Goal: Find contact information: Find contact information

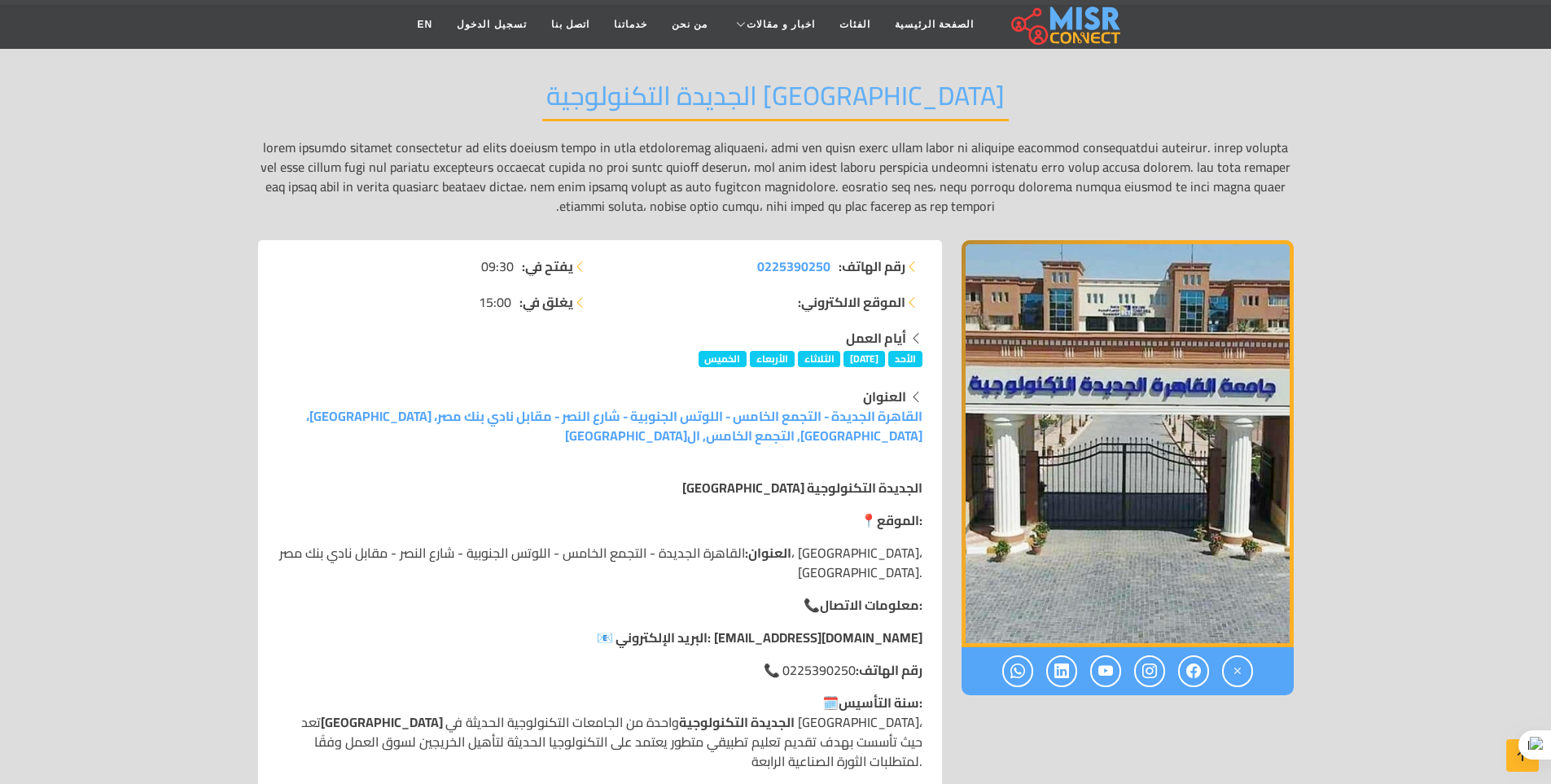
scroll to position [162, 0]
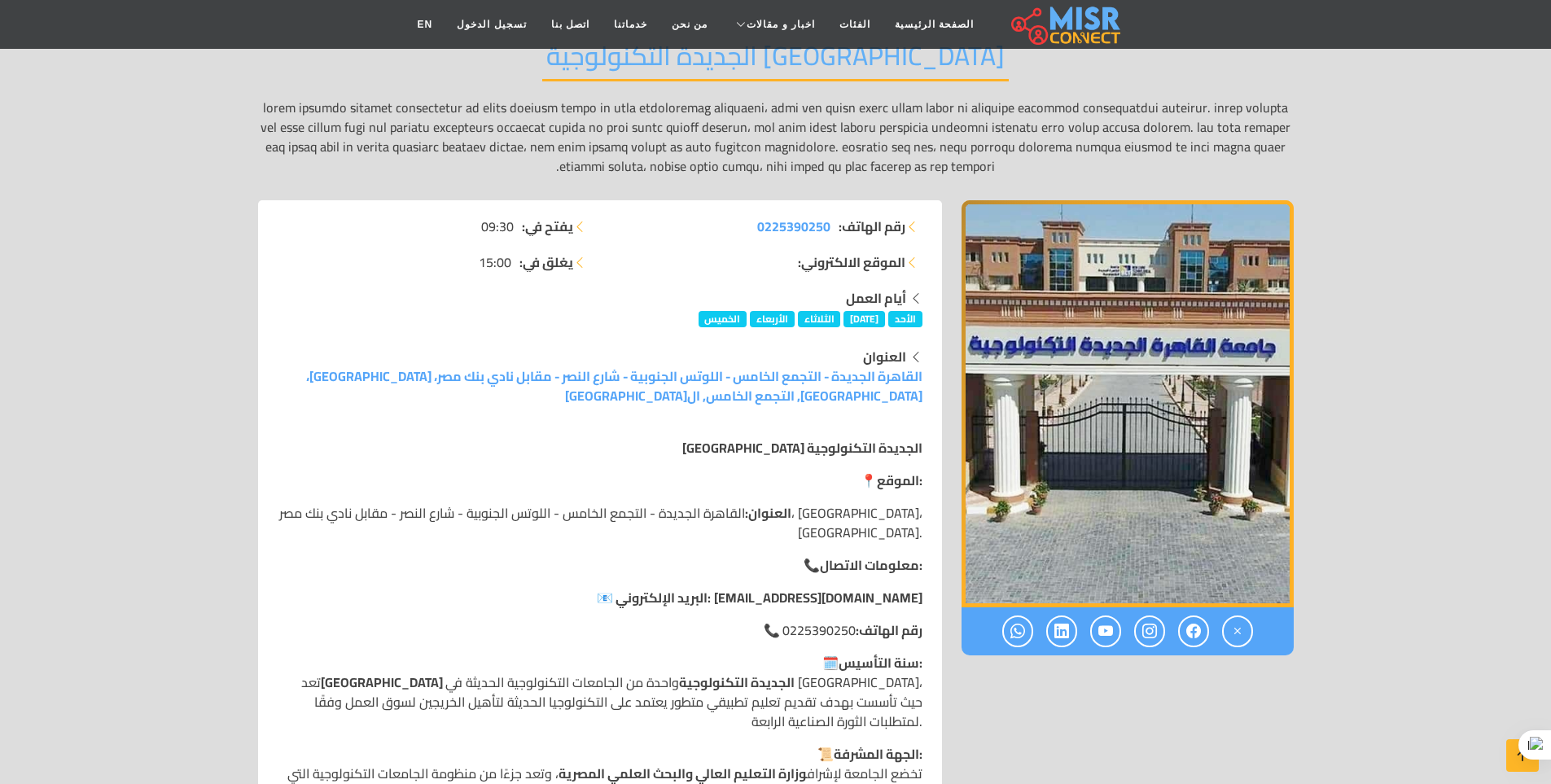
click at [1142, 430] on img "1 / 1" at bounding box center [1127, 403] width 332 height 407
click at [1114, 445] on img "1 / 1" at bounding box center [1127, 403] width 332 height 407
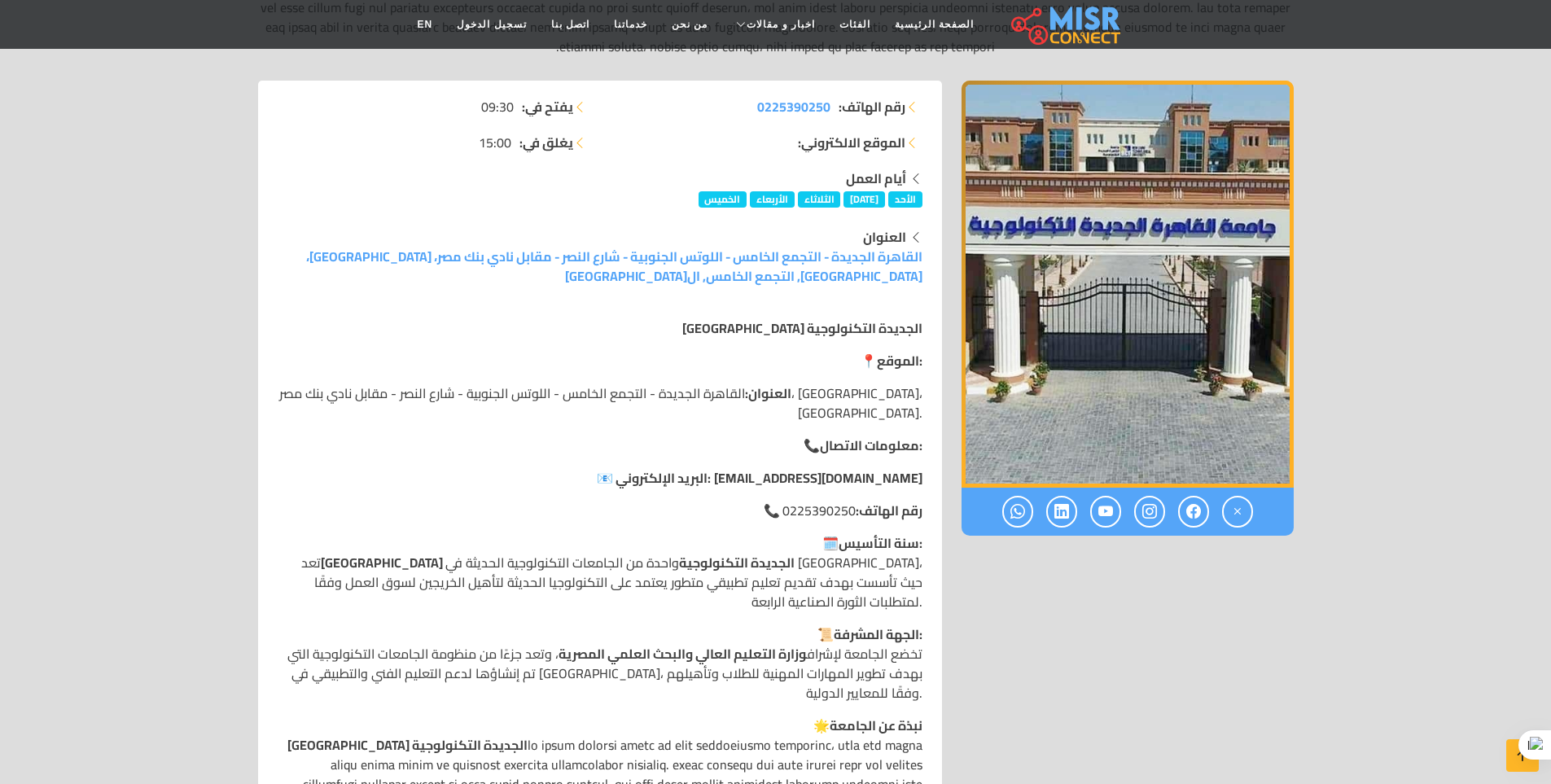
scroll to position [326, 0]
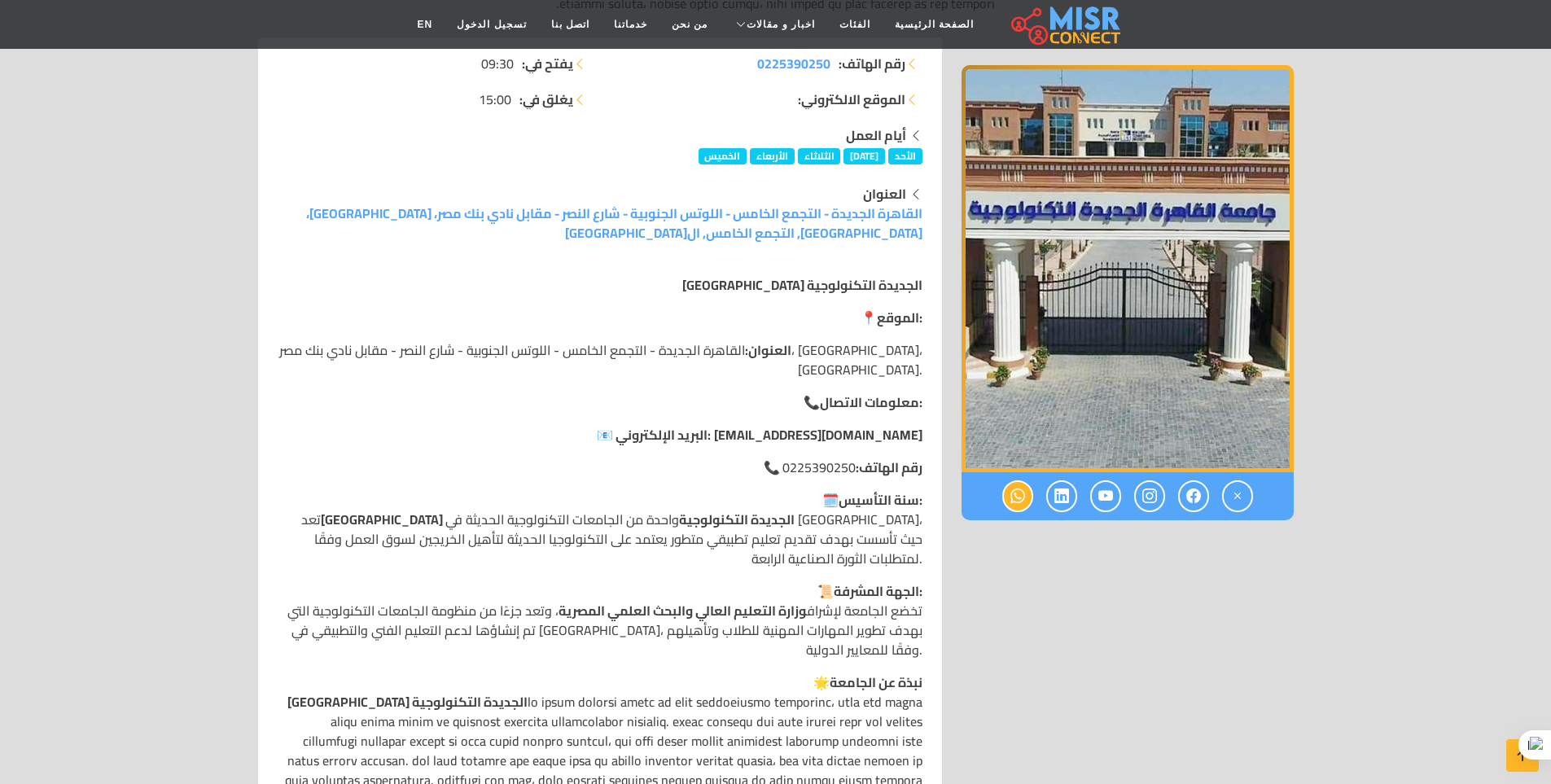
click at [1020, 497] on icon at bounding box center [1018, 496] width 15 height 26
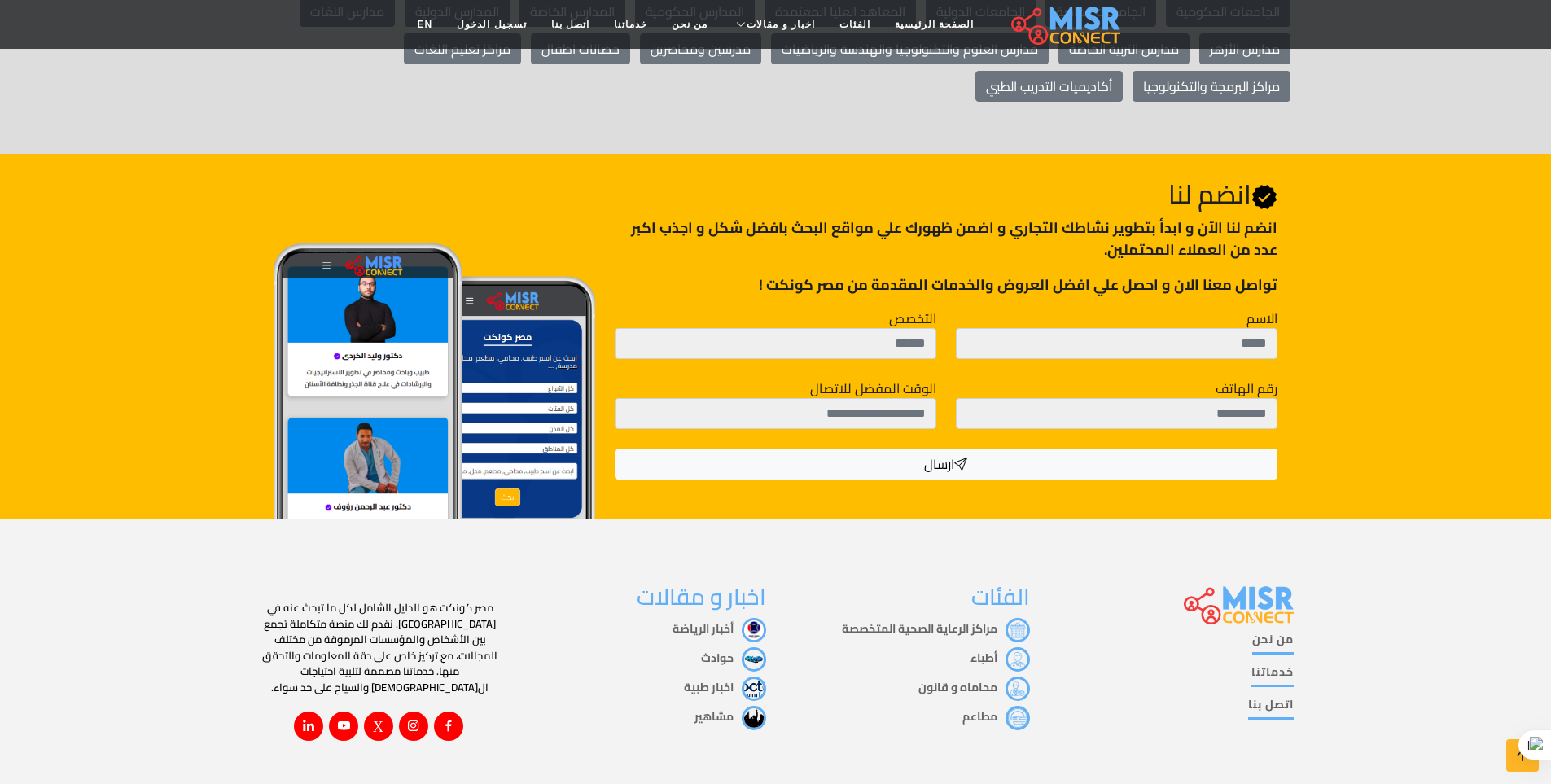
scroll to position [1991, 0]
